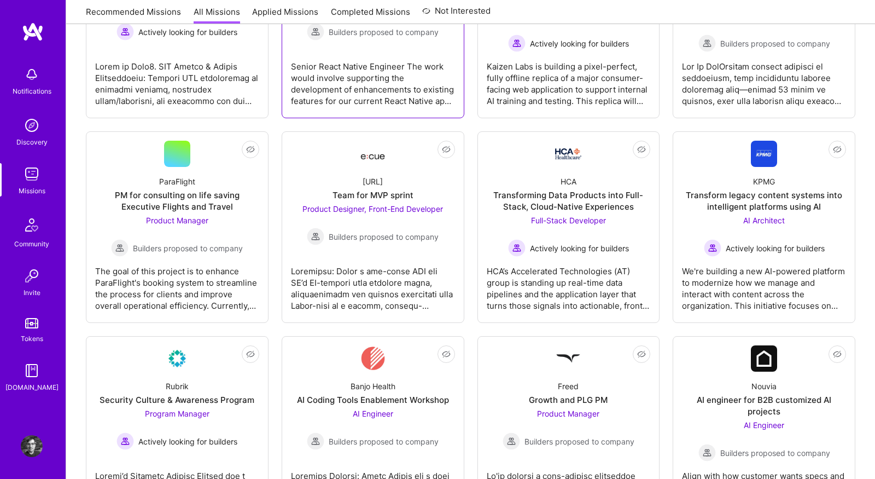
scroll to position [283, 0]
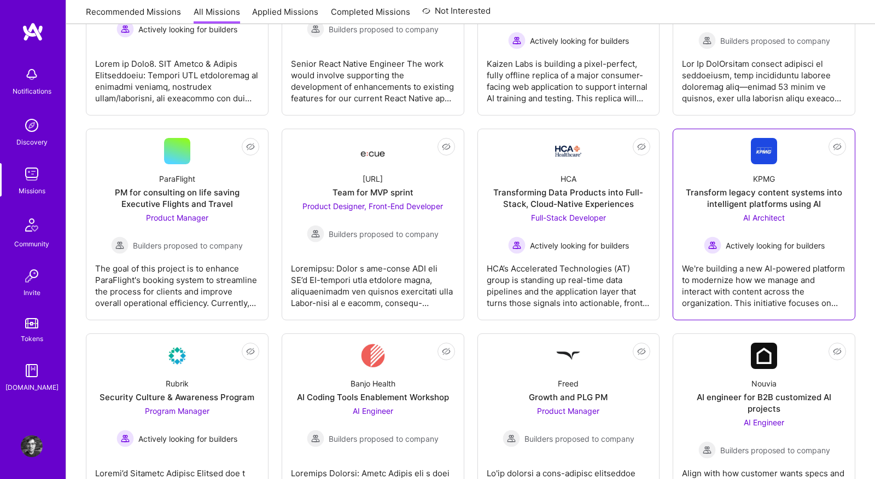
click at [708, 270] on div "We're building a new AI-powered platform to modernize how we manage and interac…" at bounding box center [764, 281] width 164 height 55
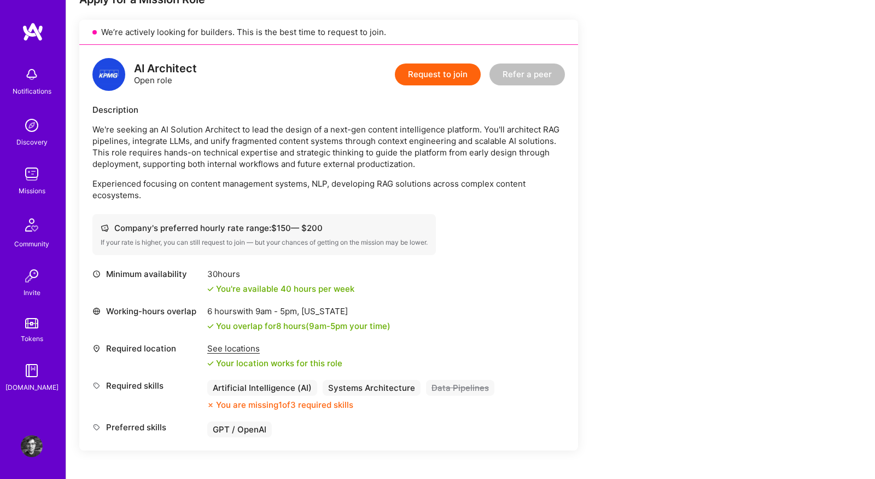
scroll to position [237, 0]
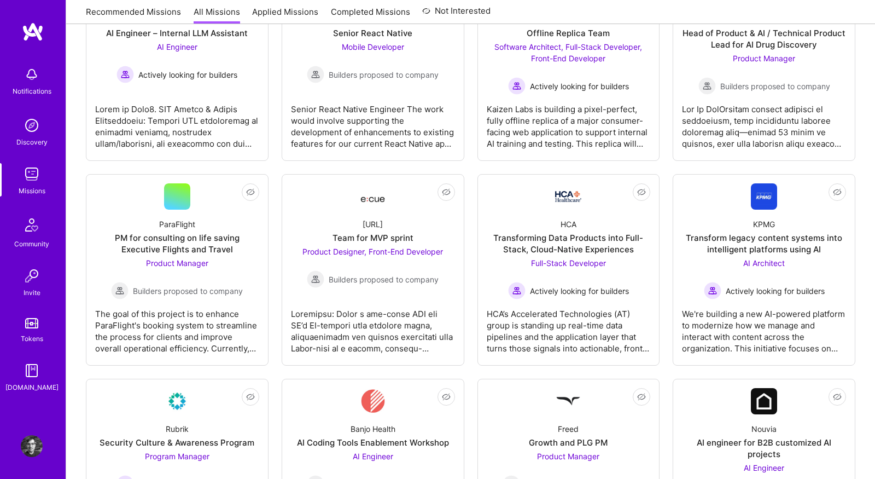
scroll to position [283, 0]
